Goal: Find specific page/section: Find specific page/section

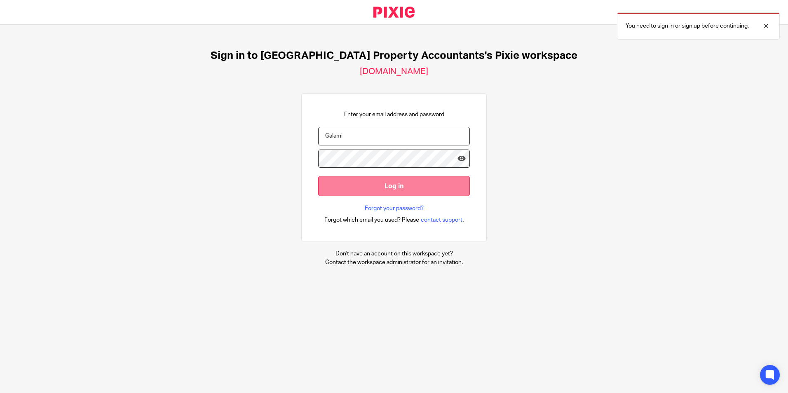
type input "payroll@ukpa.co.uk"
click at [353, 177] on input "Log in" at bounding box center [394, 186] width 152 height 20
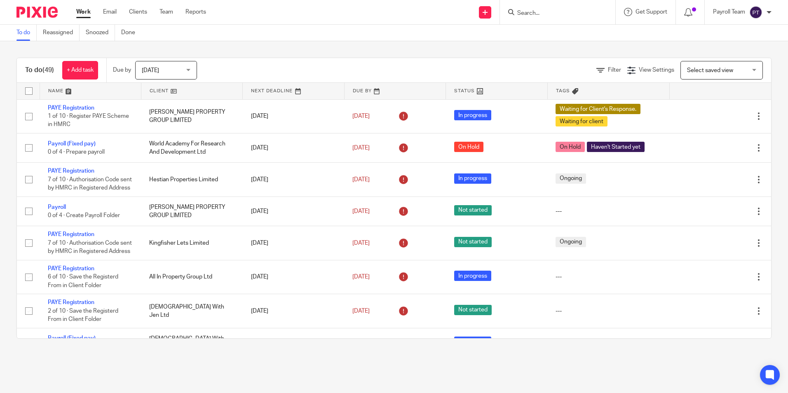
click at [532, 9] on form at bounding box center [560, 12] width 88 height 10
click at [533, 12] on input "Search" at bounding box center [553, 13] width 74 height 7
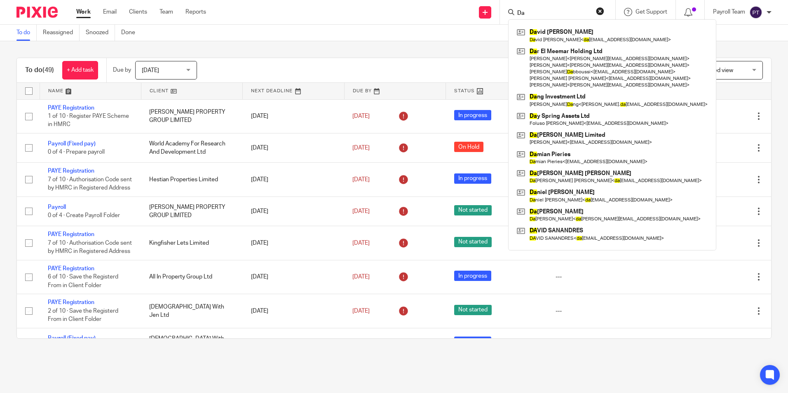
type input "D"
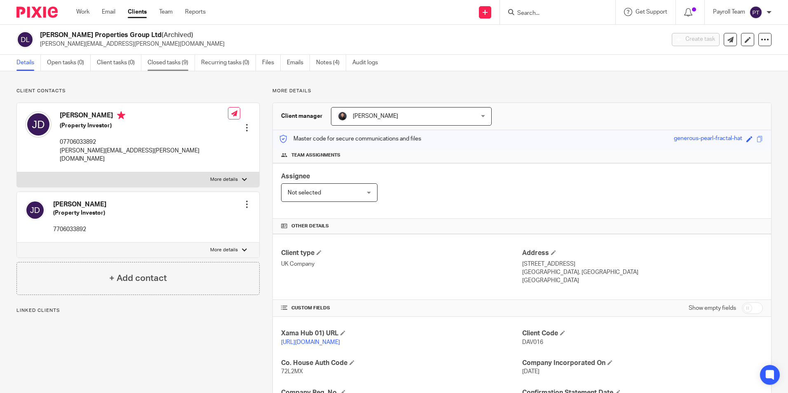
click at [167, 61] on link "Closed tasks (9)" at bounding box center [170, 63] width 47 height 16
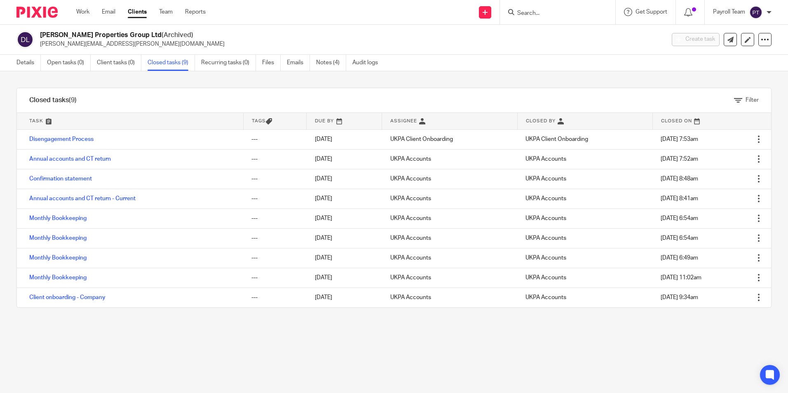
click at [274, 339] on div "Filter tasks Only show tasks matching all of these conditions 1 Task name Is Is…" at bounding box center [394, 232] width 788 height 322
click at [339, 348] on div "Filter tasks Only show tasks matching all of these conditions 1 Task name Is Is…" at bounding box center [394, 232] width 788 height 322
